Goal: Transaction & Acquisition: Purchase product/service

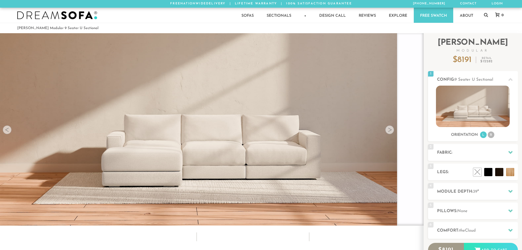
click at [392, 131] on div at bounding box center [390, 129] width 9 height 9
click at [388, 132] on div at bounding box center [390, 129] width 9 height 9
click at [390, 132] on div at bounding box center [390, 129] width 9 height 9
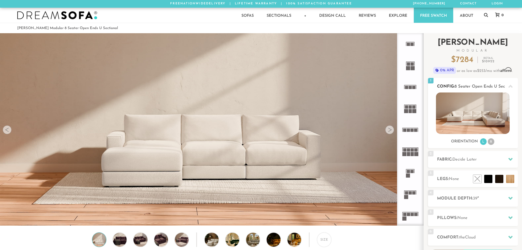
scroll to position [6421, 518]
click at [464, 116] on img at bounding box center [473, 112] width 74 height 41
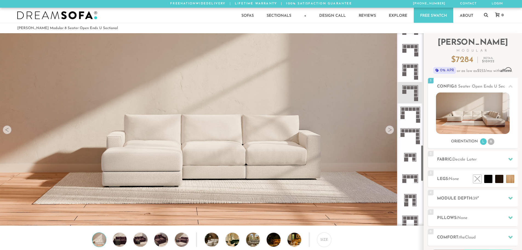
scroll to position [593, 0]
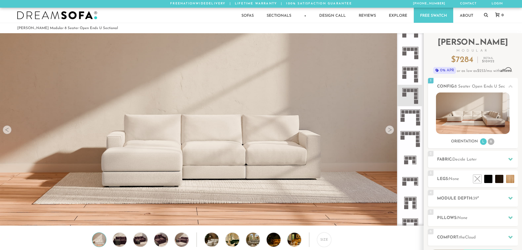
click at [414, 133] on rect at bounding box center [414, 133] width 3 height 3
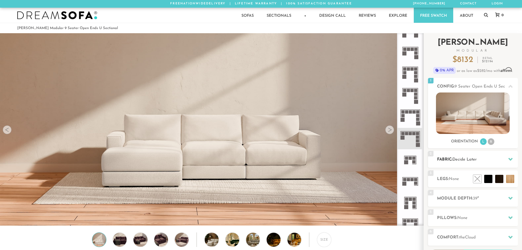
click at [472, 161] on span "Decide Later" at bounding box center [465, 159] width 24 height 4
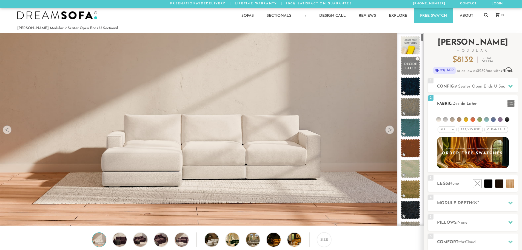
click at [446, 120] on li at bounding box center [445, 119] width 5 height 5
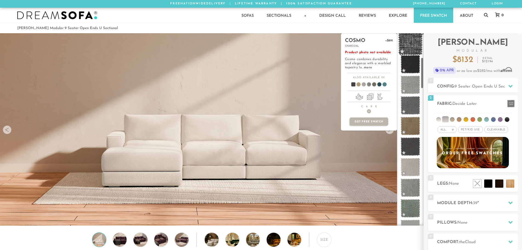
scroll to position [150, 0]
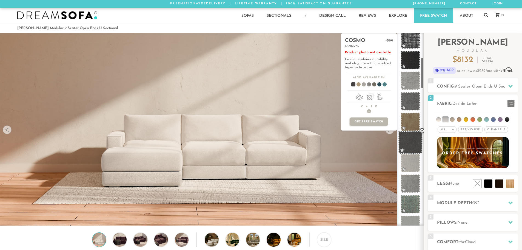
click at [417, 134] on span at bounding box center [410, 142] width 24 height 23
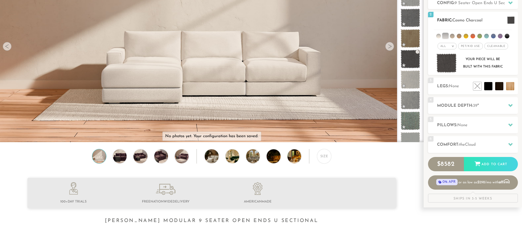
scroll to position [80, 0]
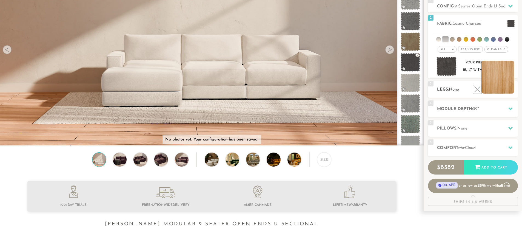
click at [510, 88] on li at bounding box center [498, 77] width 33 height 33
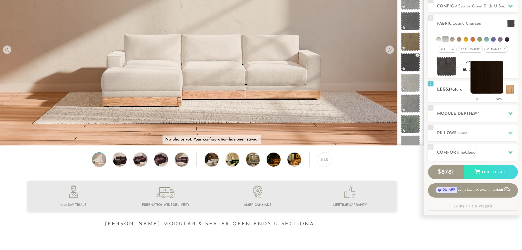
click at [502, 92] on li at bounding box center [487, 77] width 33 height 33
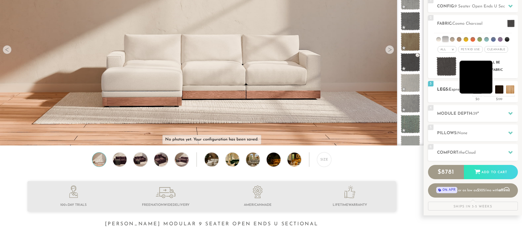
click at [486, 87] on li at bounding box center [476, 77] width 33 height 33
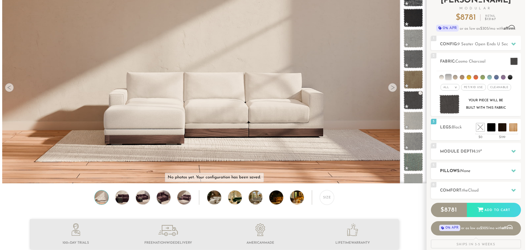
scroll to position [41, 0]
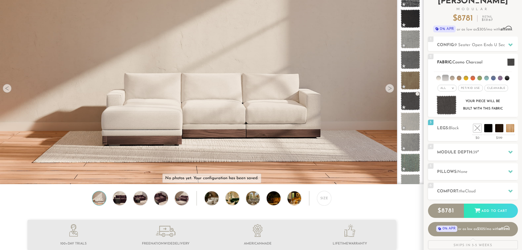
click at [446, 109] on img at bounding box center [447, 104] width 20 height 19
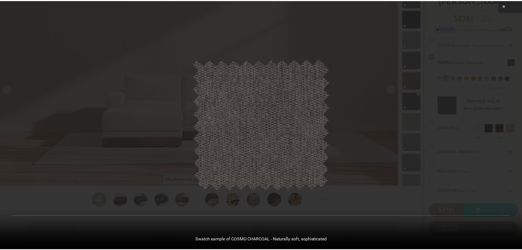
scroll to position [6429, 522]
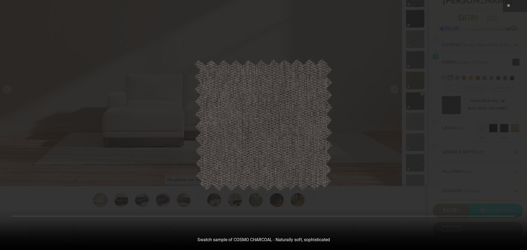
click at [514, 132] on div at bounding box center [263, 125] width 527 height 250
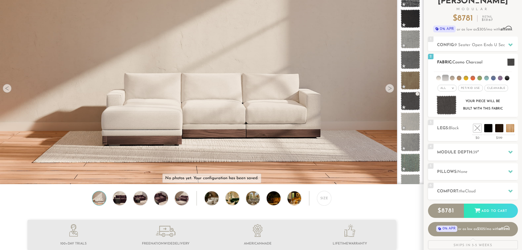
scroll to position [37, 0]
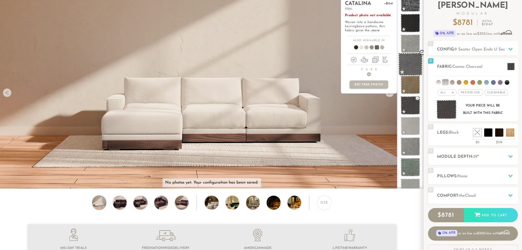
click at [412, 63] on span at bounding box center [410, 64] width 24 height 23
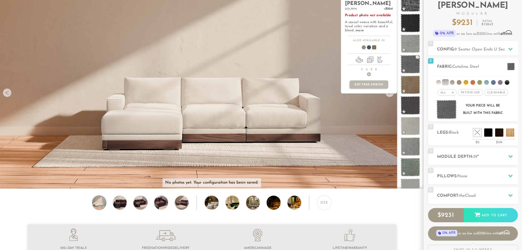
scroll to position [0, 0]
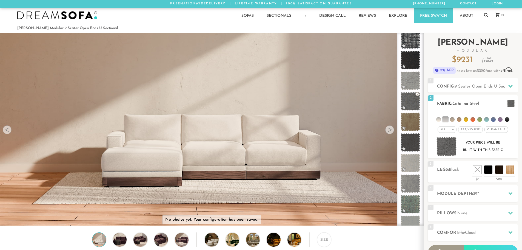
click at [451, 119] on li at bounding box center [452, 119] width 5 height 5
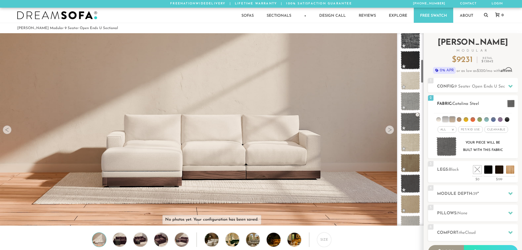
click at [445, 121] on li at bounding box center [445, 119] width 5 height 5
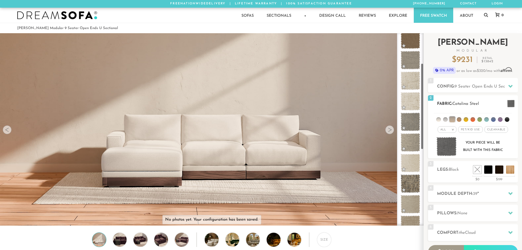
scroll to position [67, 0]
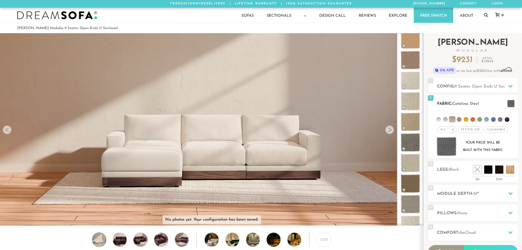
click at [488, 120] on li at bounding box center [487, 119] width 5 height 5
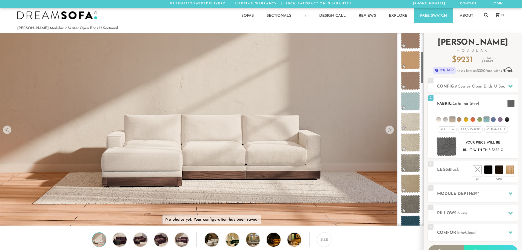
scroll to position [109, 0]
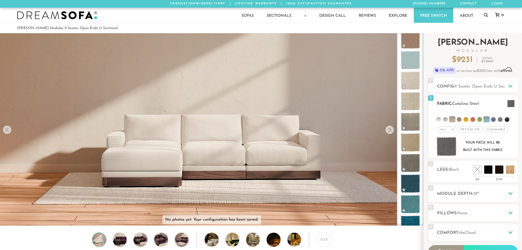
click at [455, 121] on li at bounding box center [452, 119] width 5 height 5
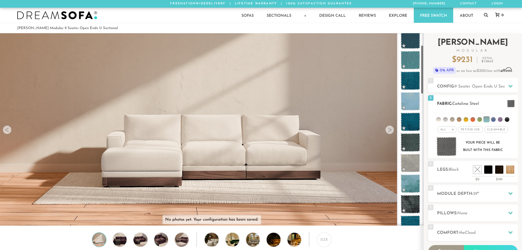
scroll to position [47, 0]
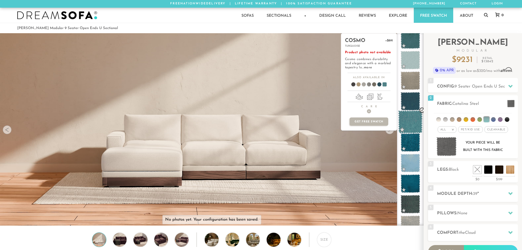
click at [412, 116] on span at bounding box center [410, 121] width 24 height 23
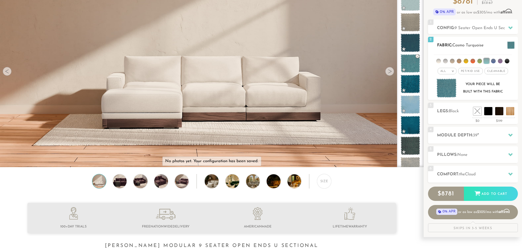
scroll to position [56, 0]
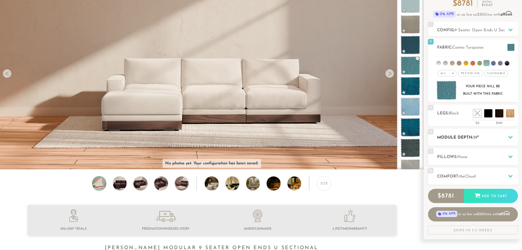
click at [464, 135] on h2 "Module Depth: 39 "" at bounding box center [477, 137] width 81 height 6
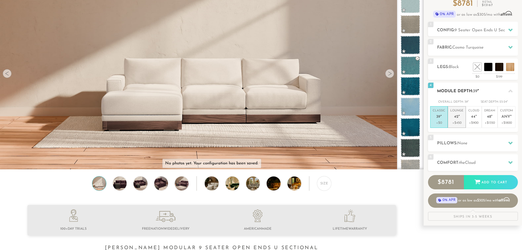
click at [459, 119] on p "Lounge 42 "" at bounding box center [457, 115] width 13 height 12
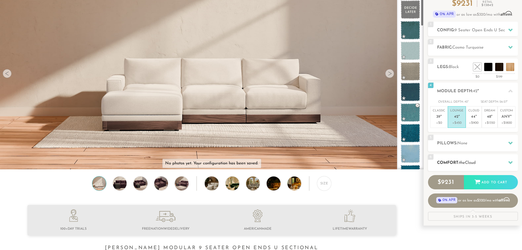
scroll to position [0, 0]
click at [471, 161] on span "Cloud" at bounding box center [470, 163] width 11 height 4
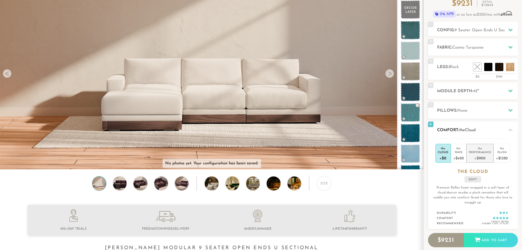
click at [477, 157] on div "+$900" at bounding box center [480, 158] width 22 height 8
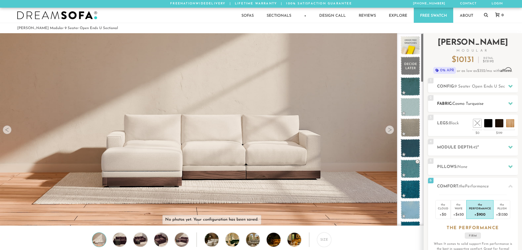
click at [459, 101] on h2 "Fabric: Cosmo Turquoise" at bounding box center [477, 104] width 81 height 6
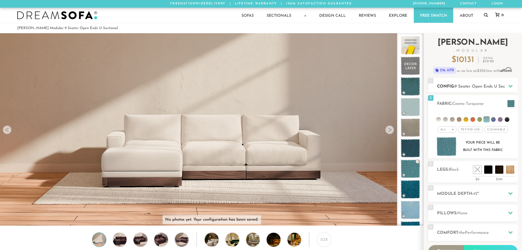
click at [468, 85] on span "9 Seater Open Ends U Sectional" at bounding box center [485, 86] width 61 height 4
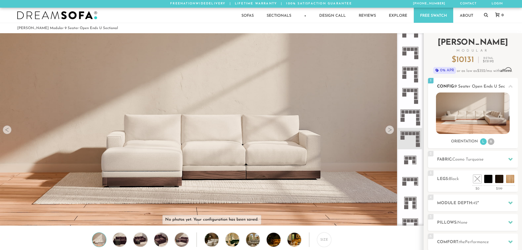
click at [492, 141] on li "R" at bounding box center [491, 141] width 7 height 7
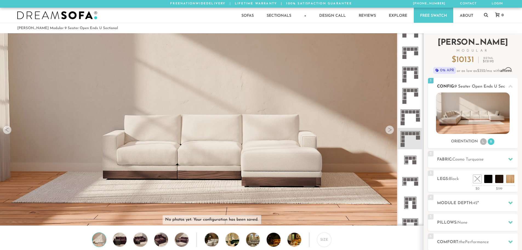
click at [482, 141] on li "L" at bounding box center [483, 141] width 7 height 7
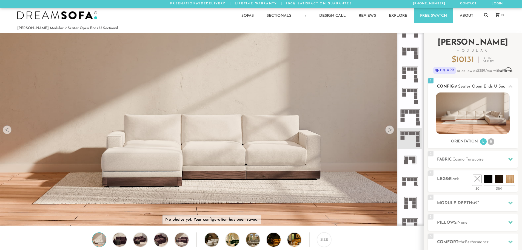
click at [491, 141] on li "R" at bounding box center [491, 141] width 7 height 7
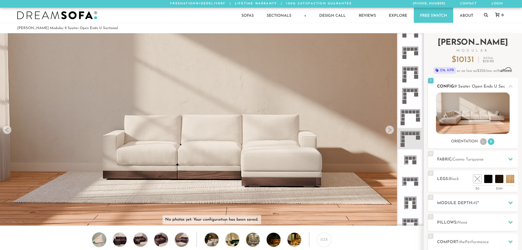
click at [481, 143] on li "L" at bounding box center [483, 141] width 7 height 7
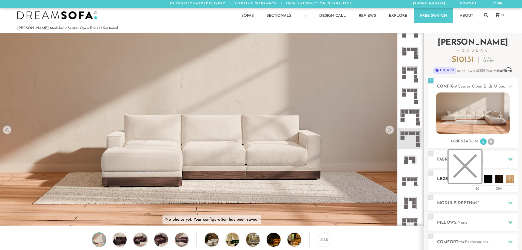
click at [479, 179] on li at bounding box center [465, 166] width 33 height 33
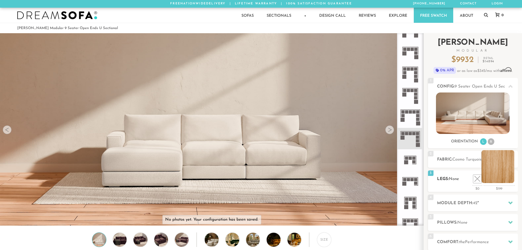
click at [510, 180] on li at bounding box center [498, 166] width 33 height 33
